Goal: Task Accomplishment & Management: Use online tool/utility

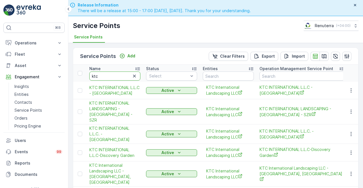
scroll to position [10, 0]
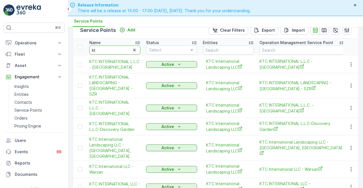
type input "k"
type input "mas"
click at [103, 50] on input "mas" at bounding box center [114, 50] width 51 height 9
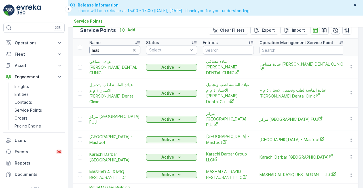
click at [103, 50] on input "mas" at bounding box center [114, 50] width 51 height 9
type input "masar"
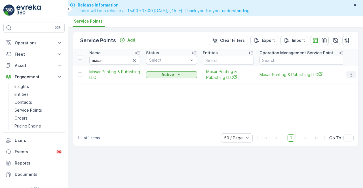
click at [353, 75] on icon "button" at bounding box center [351, 75] width 6 height 6
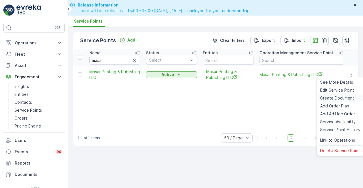
click at [329, 99] on span "Create Document" at bounding box center [337, 99] width 34 height 6
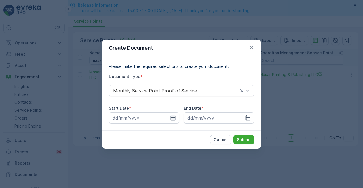
click at [170, 119] on icon "button" at bounding box center [173, 118] width 6 height 6
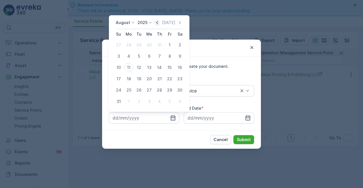
click at [156, 23] on icon "button" at bounding box center [157, 23] width 6 height 6
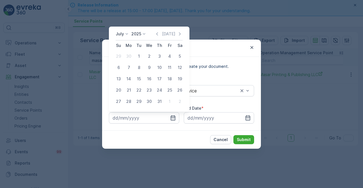
click at [139, 54] on div "1" at bounding box center [138, 56] width 9 height 9
type input "[DATE]"
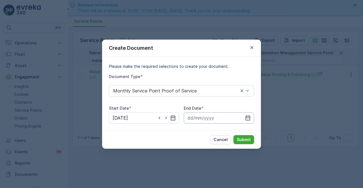
click at [244, 117] on input at bounding box center [219, 118] width 70 height 11
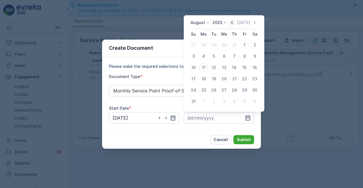
click at [234, 20] on icon "button" at bounding box center [232, 23] width 6 height 6
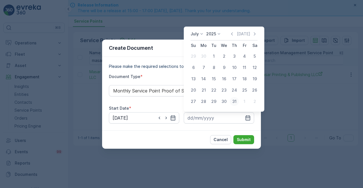
click at [232, 102] on div "31" at bounding box center [234, 101] width 9 height 9
type input "[DATE]"
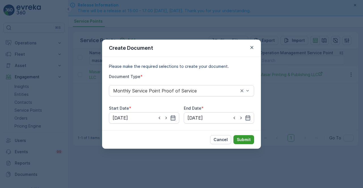
click at [247, 138] on p "Submit" at bounding box center [244, 140] width 14 height 6
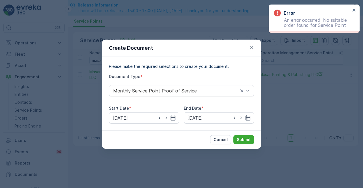
click at [248, 51] on div "Create Document" at bounding box center [181, 48] width 159 height 17
